Goal: Task Accomplishment & Management: Complete application form

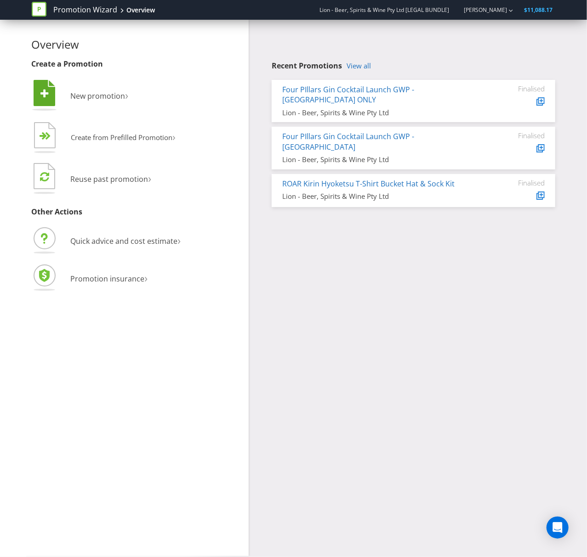
click at [107, 101] on li " New promotion ›" at bounding box center [137, 96] width 210 height 37
click at [103, 94] on span "New promotion" at bounding box center [98, 96] width 55 height 10
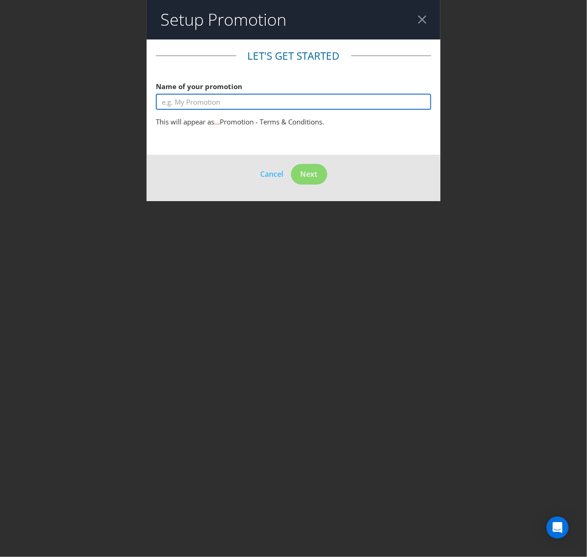
click at [178, 102] on input "text" at bounding box center [293, 102] width 275 height 16
click at [181, 105] on input "text" at bounding box center [293, 102] width 275 height 16
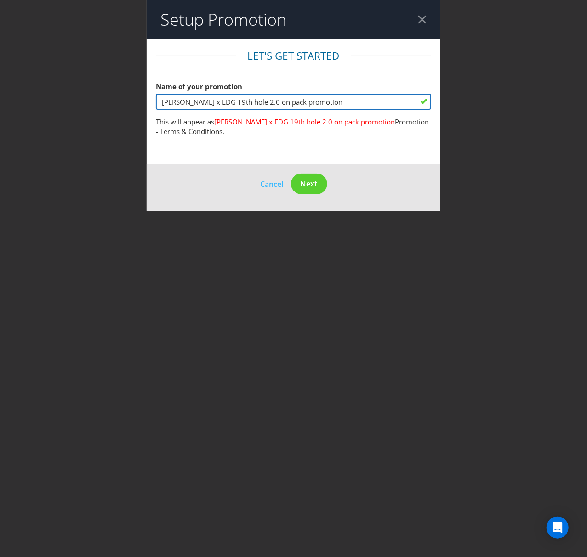
type input "[PERSON_NAME] x EDG 19th hole 2.0 on pack promotion"
click at [420, 23] on div at bounding box center [422, 19] width 9 height 9
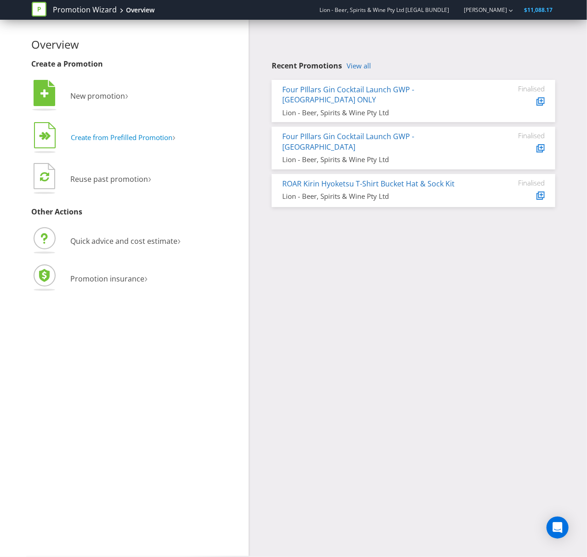
click at [131, 138] on span "Create from Prefilled Promotion" at bounding box center [122, 137] width 102 height 9
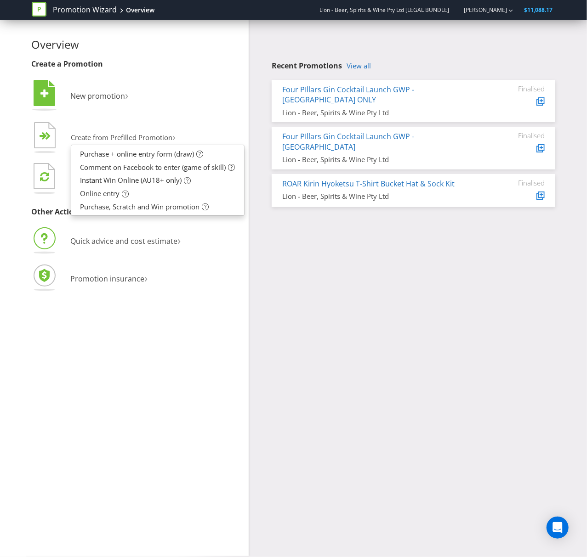
click at [197, 247] on li "Quick advice and cost estimate ›" at bounding box center [137, 242] width 210 height 33
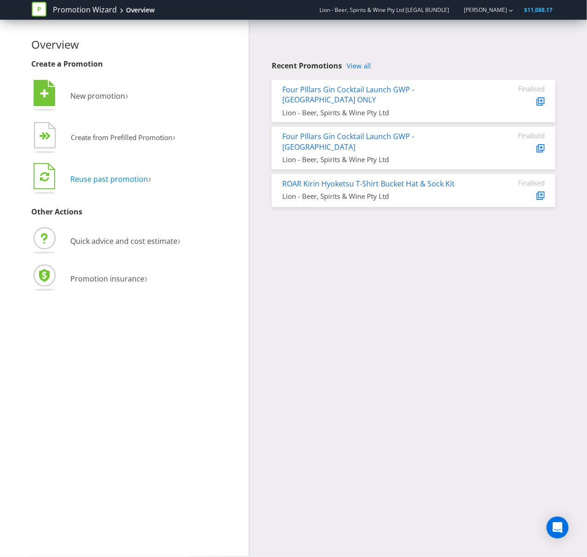
click at [128, 179] on span "Reuse past promotion" at bounding box center [110, 179] width 78 height 10
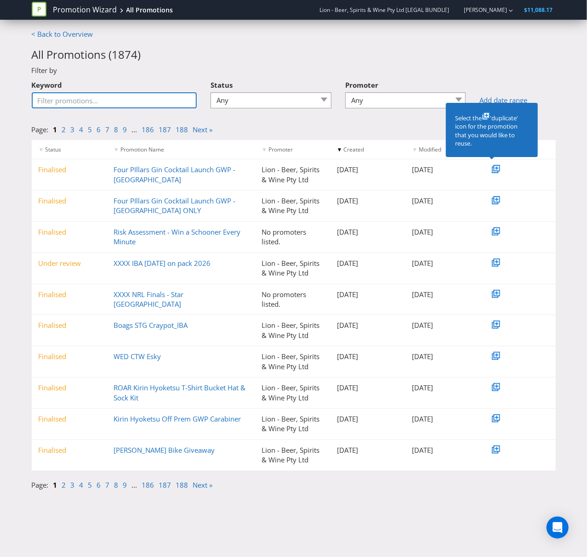
click at [110, 102] on input "Keyword" at bounding box center [114, 100] width 165 height 16
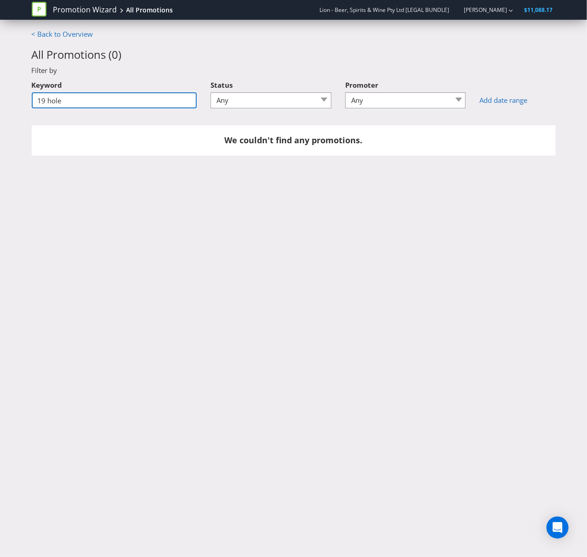
click at [44, 101] on input "19 hole" at bounding box center [114, 100] width 165 height 16
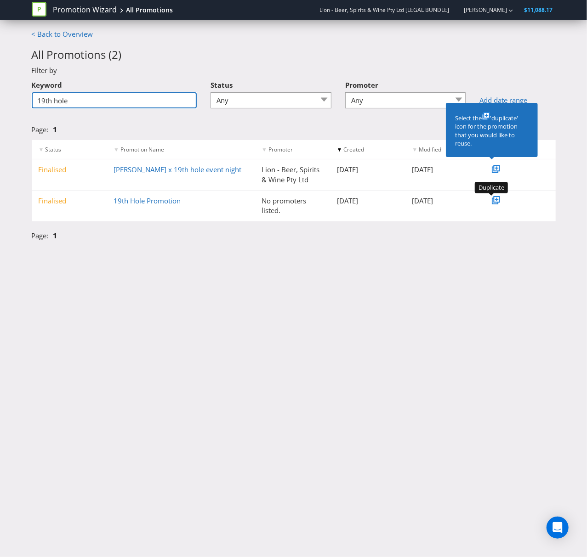
type input "19th hole"
click at [495, 199] on icon at bounding box center [496, 199] width 3 height 3
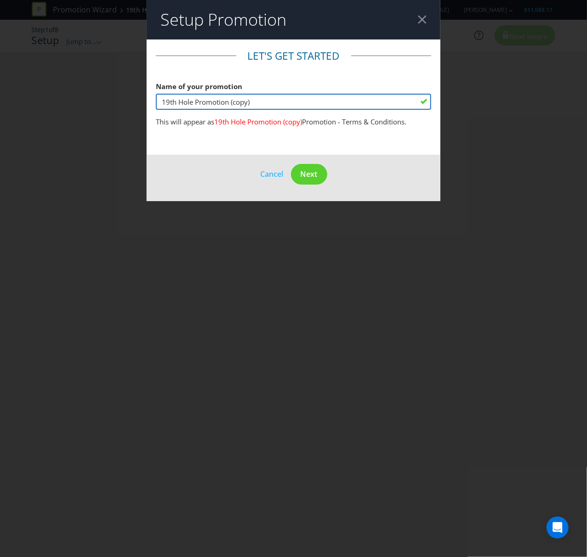
click at [162, 101] on input "19th Hole Promotion (copy)" at bounding box center [293, 102] width 275 height 16
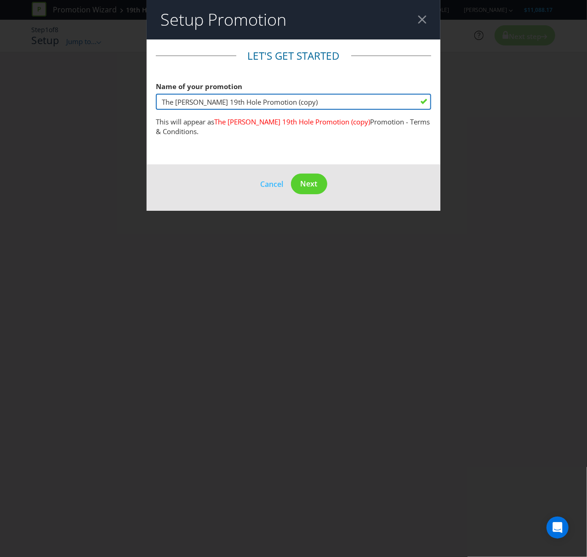
click at [227, 103] on input "The [PERSON_NAME] 19th Hole Promotion (copy)" at bounding box center [293, 102] width 275 height 16
click at [328, 100] on input "The [PERSON_NAME] 19th Hole 2.0 on Promotion (copy)" at bounding box center [293, 102] width 275 height 16
type input "The [PERSON_NAME] 19th Hole 2.0 on Promotion"
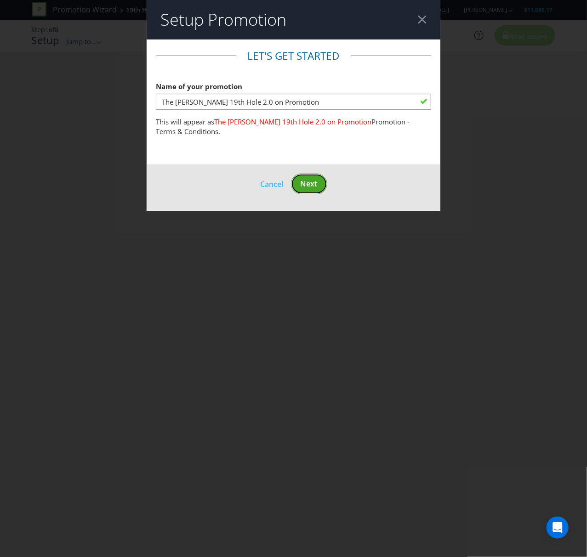
click at [303, 187] on span "Next" at bounding box center [309, 184] width 17 height 10
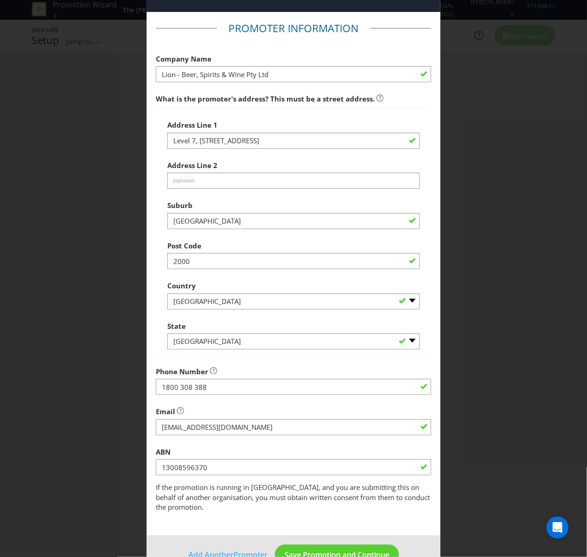
scroll to position [43, 0]
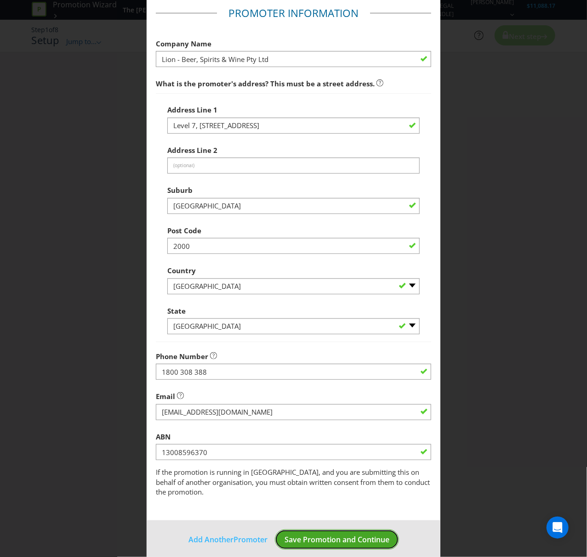
click at [348, 535] on span "Save Promotion and Continue" at bounding box center [336, 540] width 105 height 10
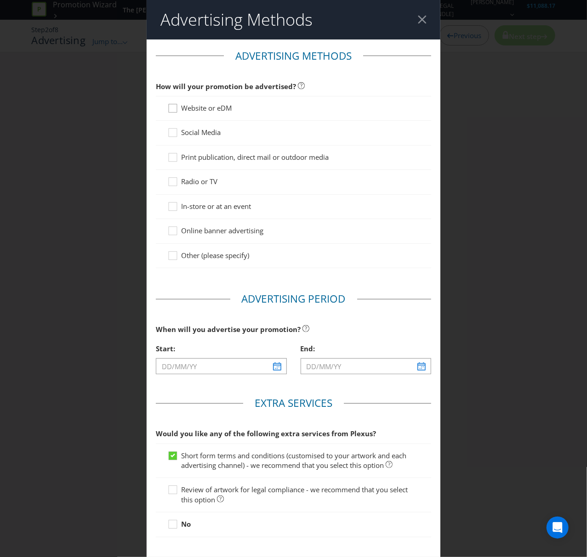
click at [176, 114] on icon at bounding box center [174, 110] width 14 height 14
click at [0, 0] on input "Website or eDM" at bounding box center [0, 0] width 0 height 0
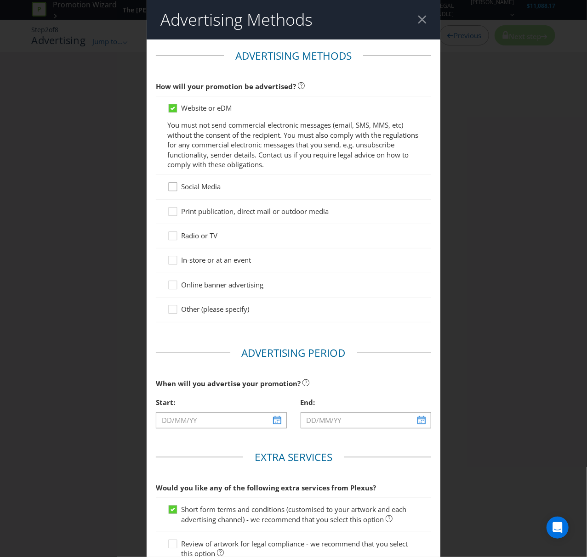
click at [175, 189] on icon at bounding box center [174, 189] width 14 height 14
click at [0, 0] on input "Social Media" at bounding box center [0, 0] width 0 height 0
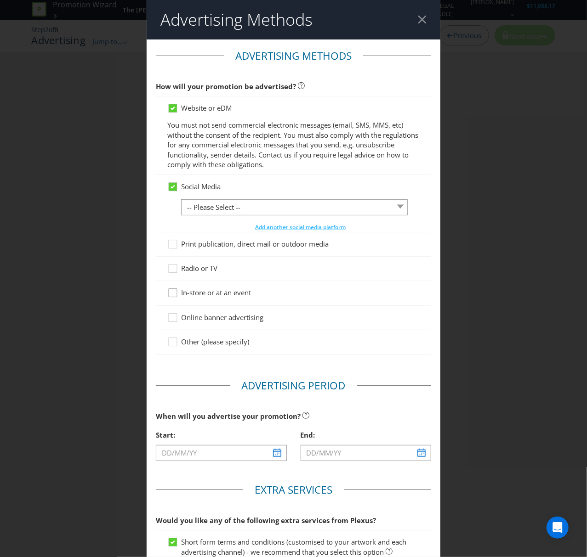
click at [174, 295] on icon at bounding box center [174, 295] width 14 height 14
click at [0, 0] on input "In-store or at an event" at bounding box center [0, 0] width 0 height 0
click at [171, 319] on icon at bounding box center [174, 320] width 14 height 14
click at [0, 0] on input "Online banner advertising" at bounding box center [0, 0] width 0 height 0
click at [172, 346] on icon at bounding box center [174, 344] width 14 height 14
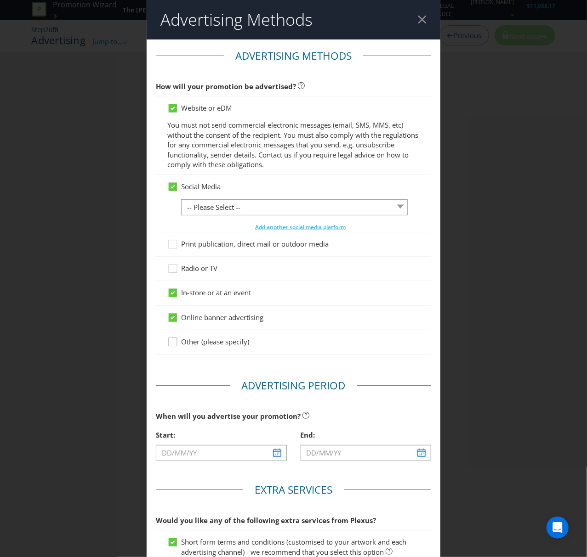
click at [0, 0] on input "Other (please specify)" at bounding box center [0, 0] width 0 height 0
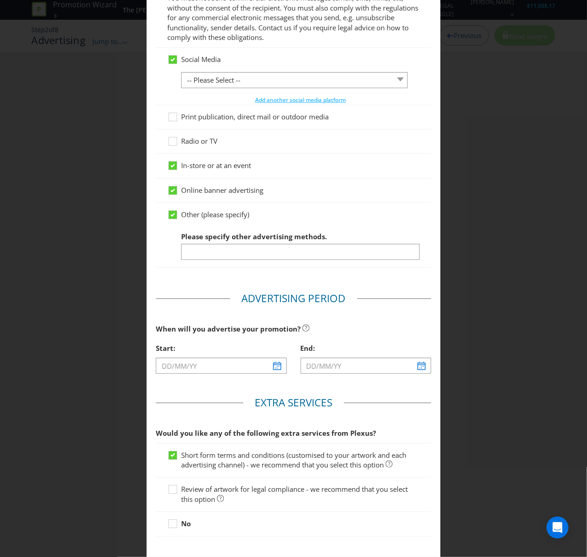
scroll to position [184, 0]
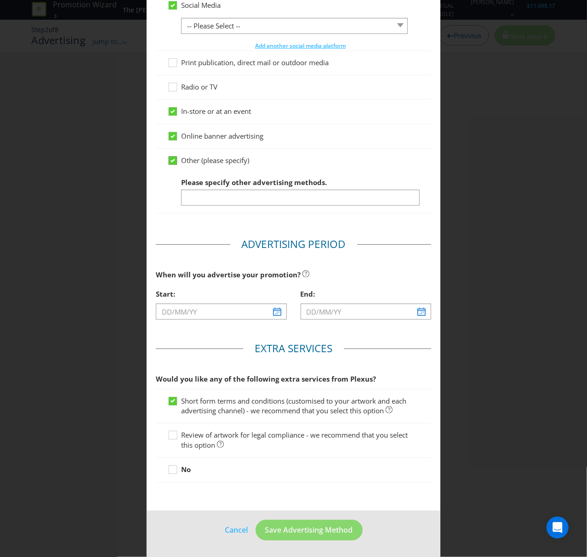
click at [172, 157] on div at bounding box center [172, 157] width 5 height 5
click at [0, 0] on input "Other (please specify)" at bounding box center [0, 0] width 0 height 0
